Goal: Information Seeking & Learning: Find specific fact

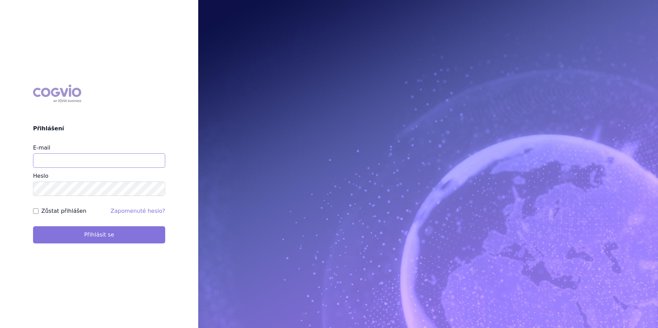
type input "apolena.koklarova@vzp.cz"
click at [119, 229] on button "Přihlásit se" at bounding box center [99, 234] width 132 height 17
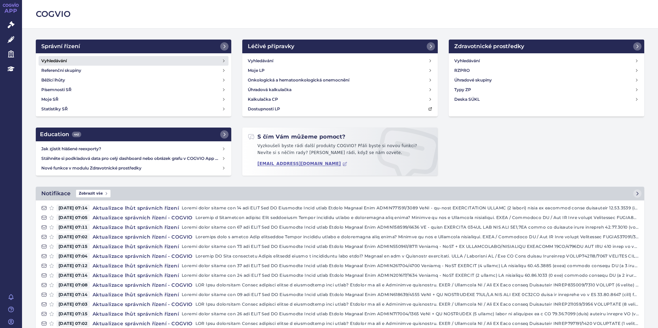
click at [109, 60] on link "Vyhledávání" at bounding box center [134, 61] width 190 height 10
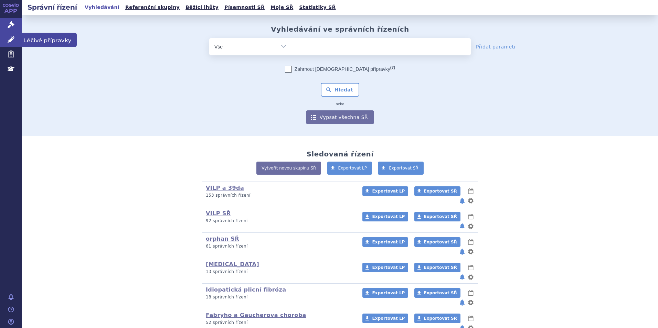
click at [15, 42] on link "Léčivé přípravky" at bounding box center [11, 40] width 22 height 14
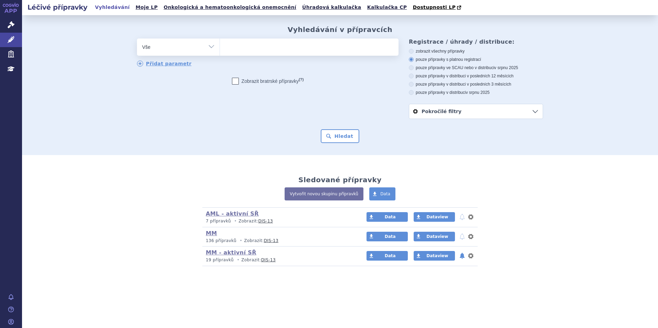
click at [327, 47] on ul at bounding box center [309, 46] width 179 height 14
click at [220, 47] on select at bounding box center [219, 46] width 0 height 17
type input "da"
type input "darz"
type input "darzal"
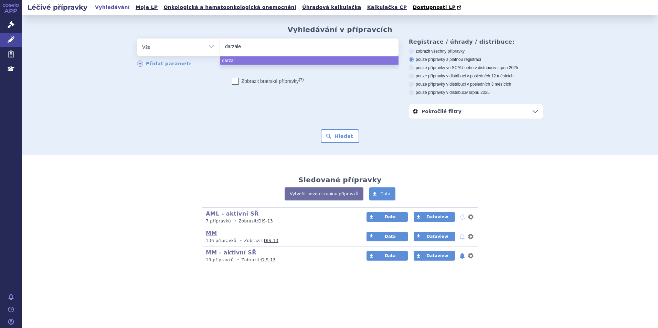
type input "[MEDICAL_DATA]"
select select "[MEDICAL_DATA]"
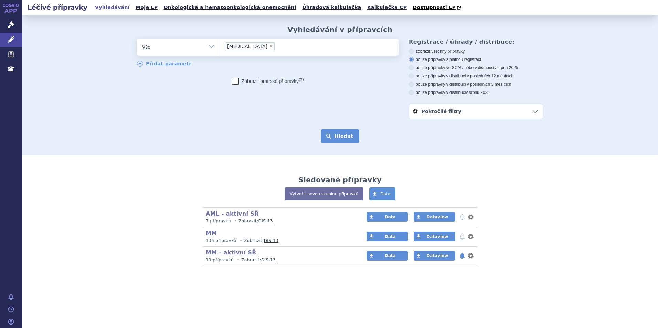
click at [350, 141] on button "Hledat" at bounding box center [340, 136] width 39 height 14
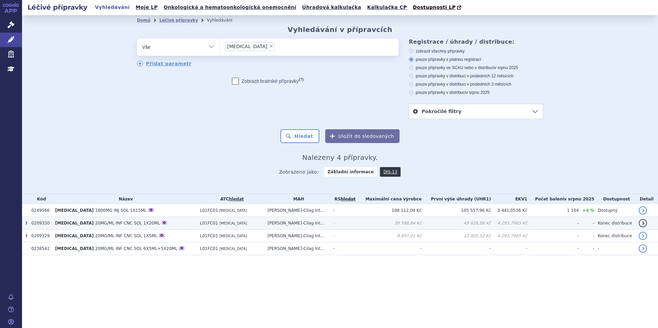
click at [103, 222] on span "20MG/ML INF CNC SOL 1X20ML" at bounding box center [127, 223] width 65 height 5
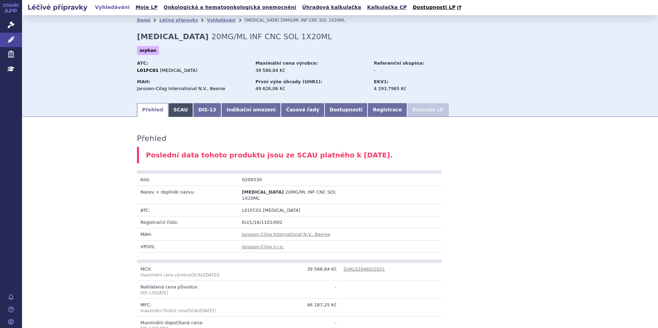
click at [181, 111] on link "SCAU" at bounding box center [180, 110] width 25 height 14
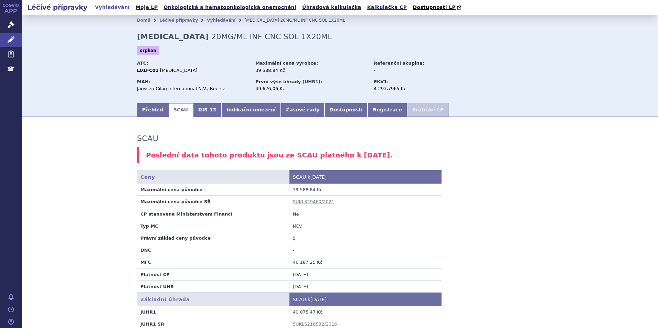
drag, startPoint x: 364, startPoint y: 158, endPoint x: 145, endPoint y: 157, distance: 219.5
click at [145, 157] on div "Poslední data tohoto produktu jsou ze SCAU platného k 01.02.2025." at bounding box center [340, 155] width 406 height 17
click at [393, 154] on div "Poslední data tohoto produktu jsou ze SCAU platného k 01.02.2025." at bounding box center [340, 155] width 406 height 17
click at [9, 21] on link "Správní řízení" at bounding box center [11, 25] width 22 height 14
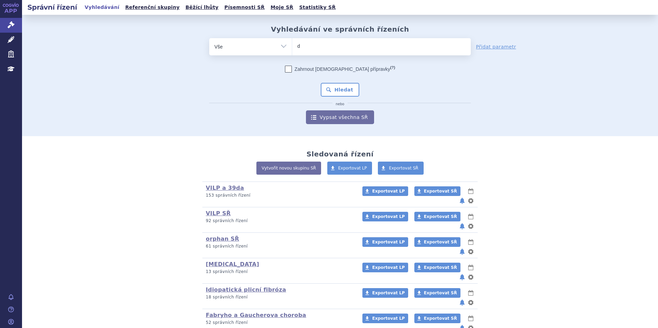
type input "da"
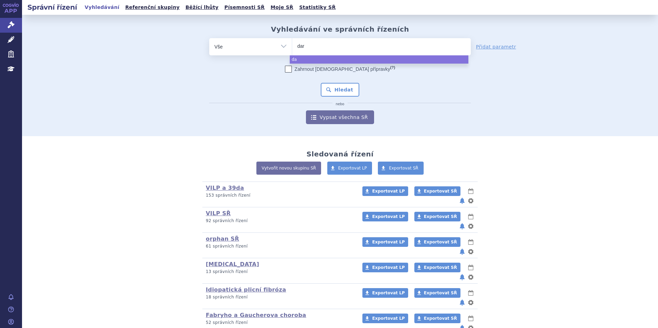
type input "darz"
type input "darzal"
type input "[MEDICAL_DATA]"
select select "darzalex"
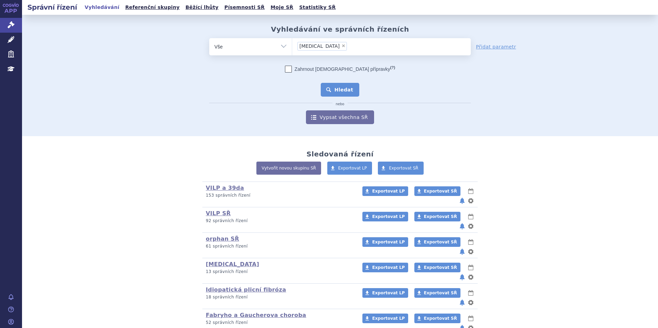
click at [340, 88] on button "Hledat" at bounding box center [340, 90] width 39 height 14
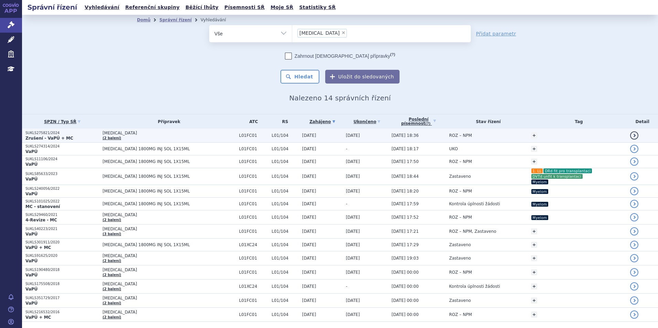
click at [151, 136] on td "[MEDICAL_DATA] (2 balení)" at bounding box center [167, 136] width 137 height 14
